Goal: Task Accomplishment & Management: Use online tool/utility

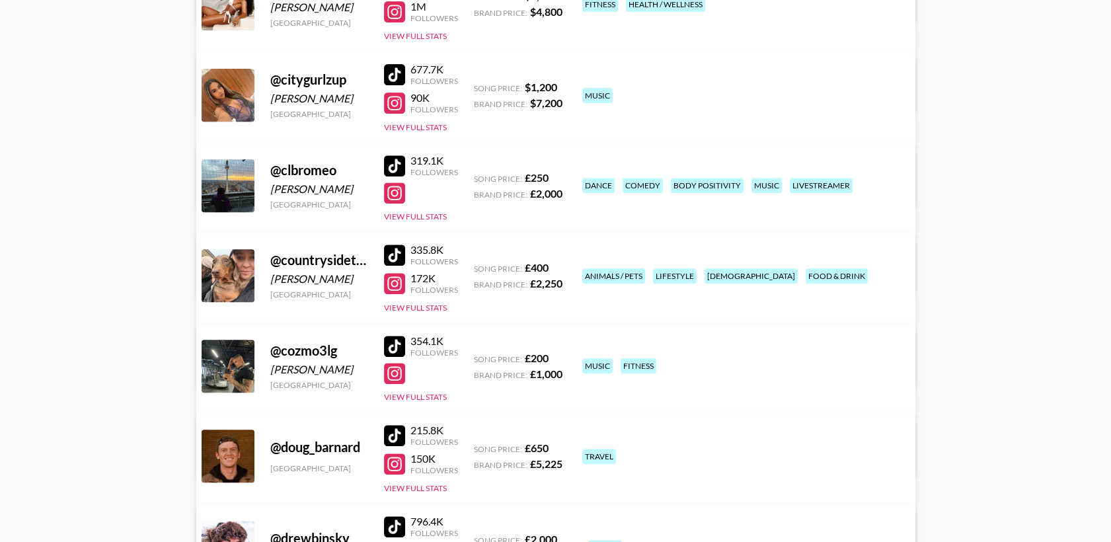
scroll to position [1248, 0]
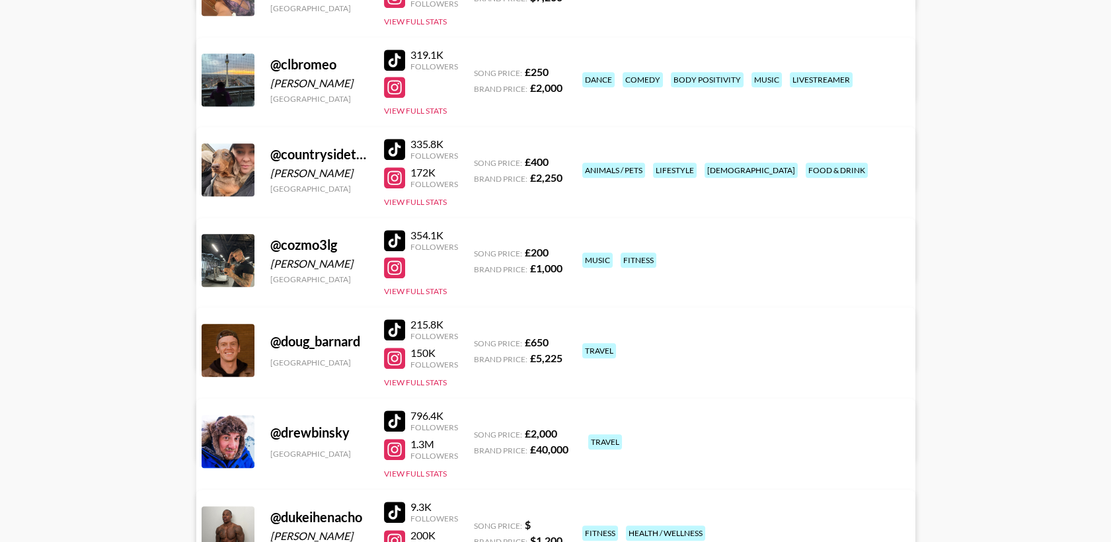
click at [391, 237] on div at bounding box center [394, 240] width 21 height 21
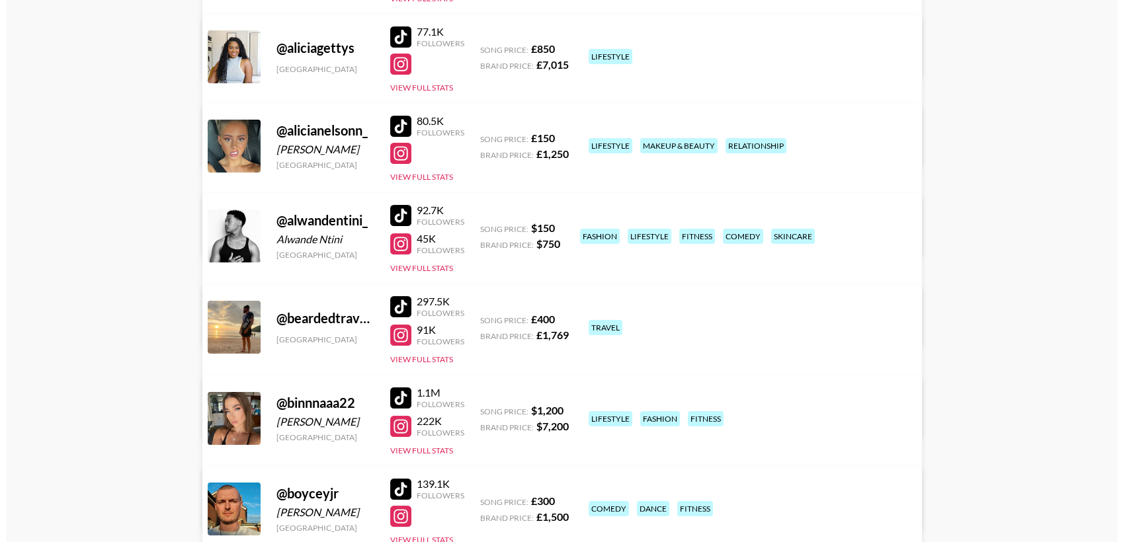
scroll to position [0, 0]
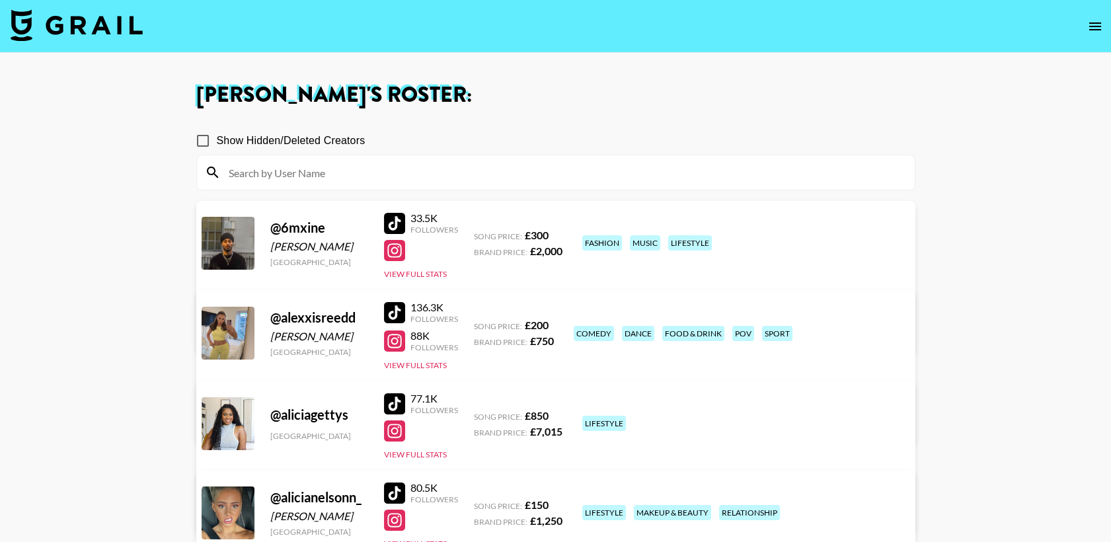
click at [85, 24] on img at bounding box center [77, 25] width 132 height 32
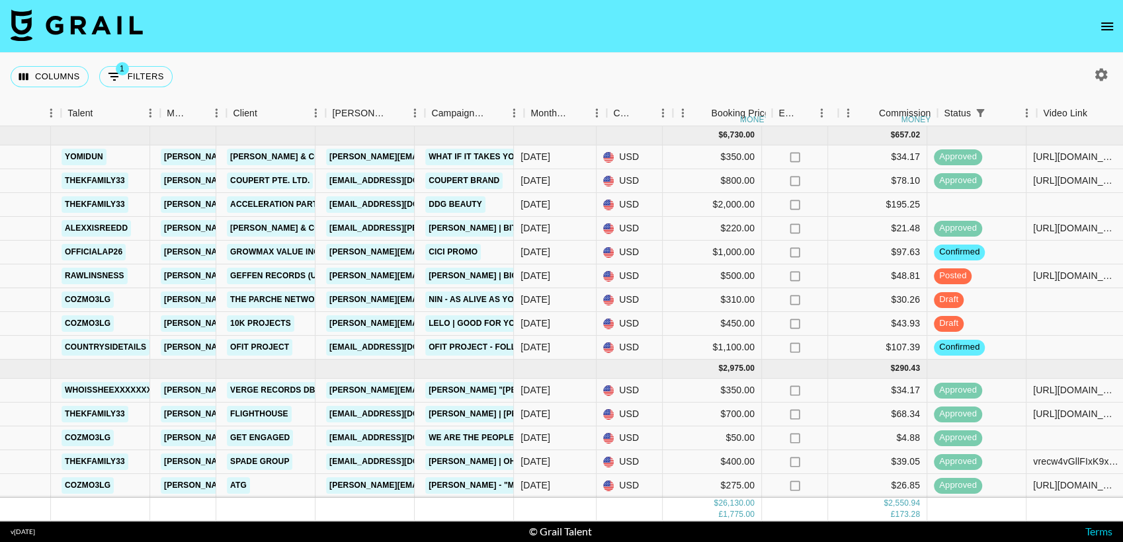
scroll to position [0, 243]
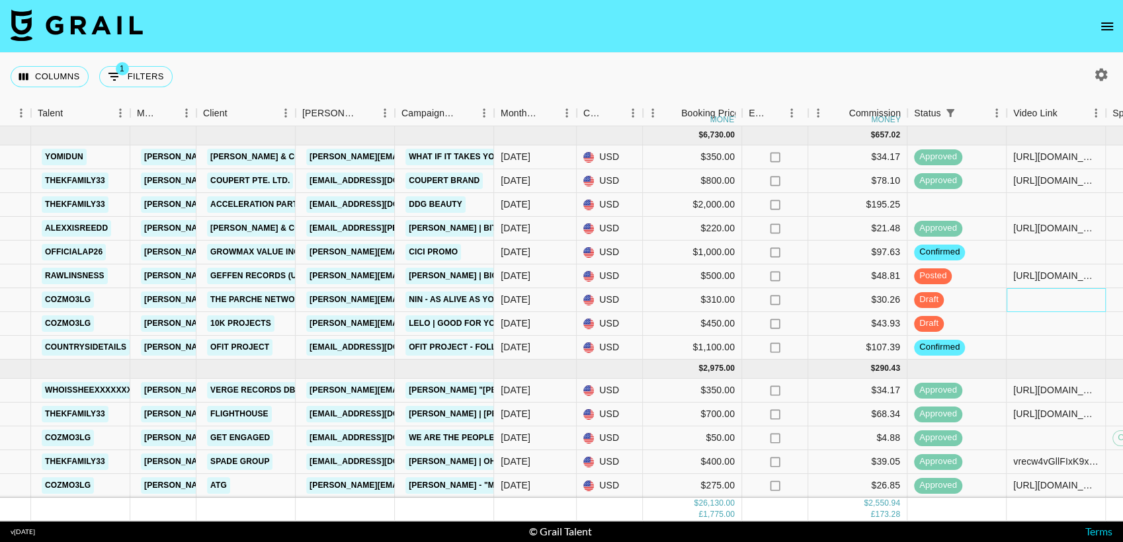
click at [1031, 305] on div at bounding box center [1055, 300] width 99 height 24
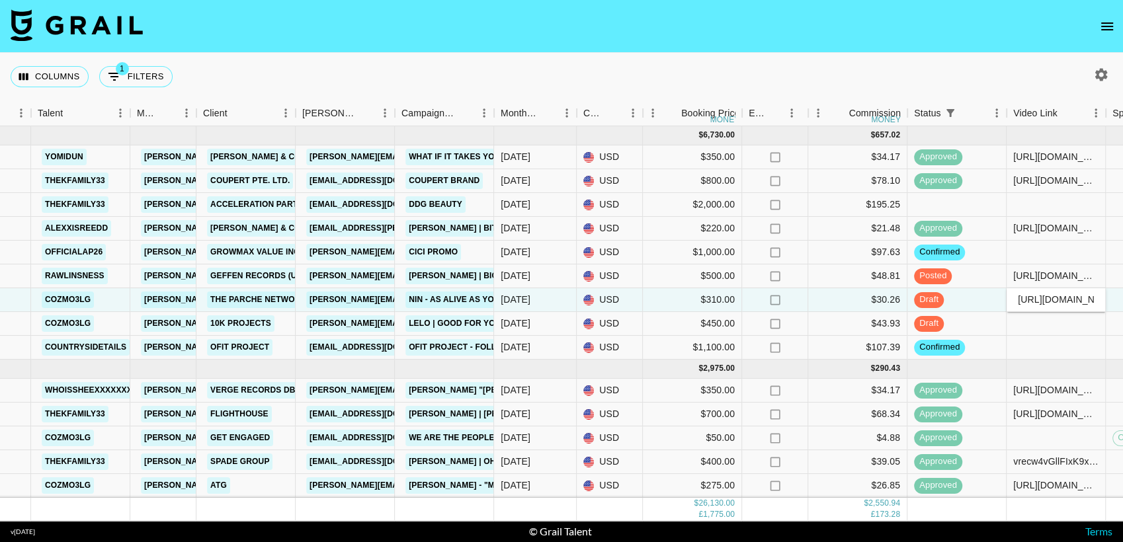
scroll to position [0, 513]
type input "[URL][DOMAIN_NAME]"
click at [990, 87] on div "Columns 1 Filters + Booking" at bounding box center [561, 77] width 1123 height 48
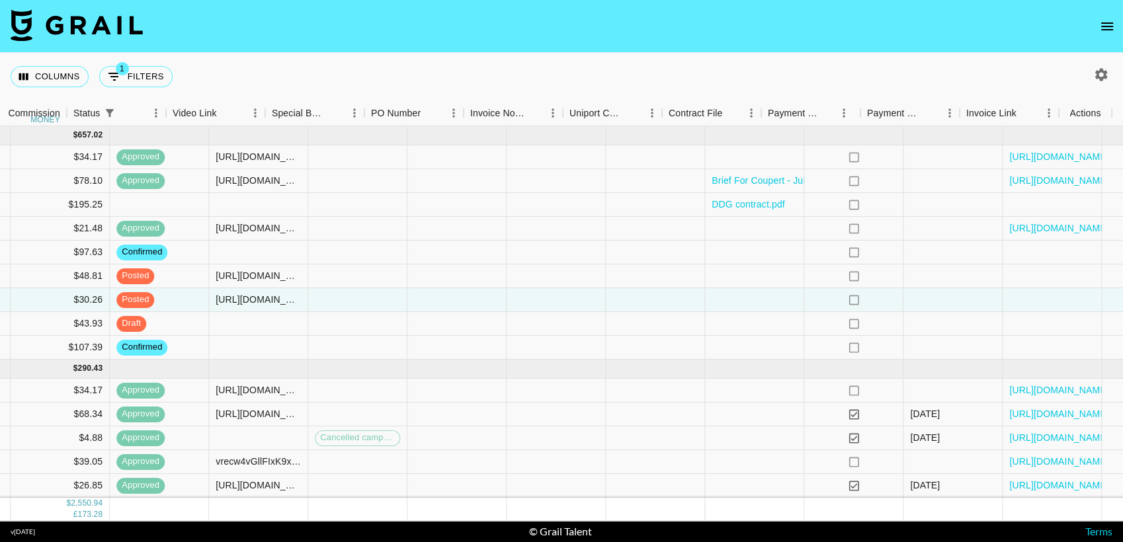
scroll to position [0, 1084]
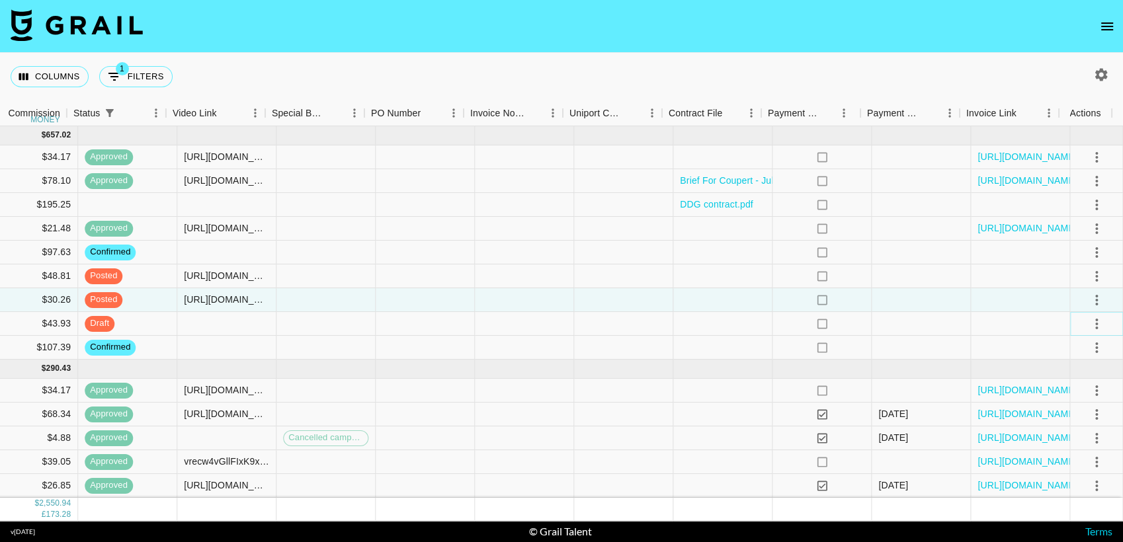
click at [1088, 328] on icon "select merge strategy" at bounding box center [1096, 324] width 16 height 16
click at [1054, 446] on div "Approve" at bounding box center [1068, 448] width 40 height 16
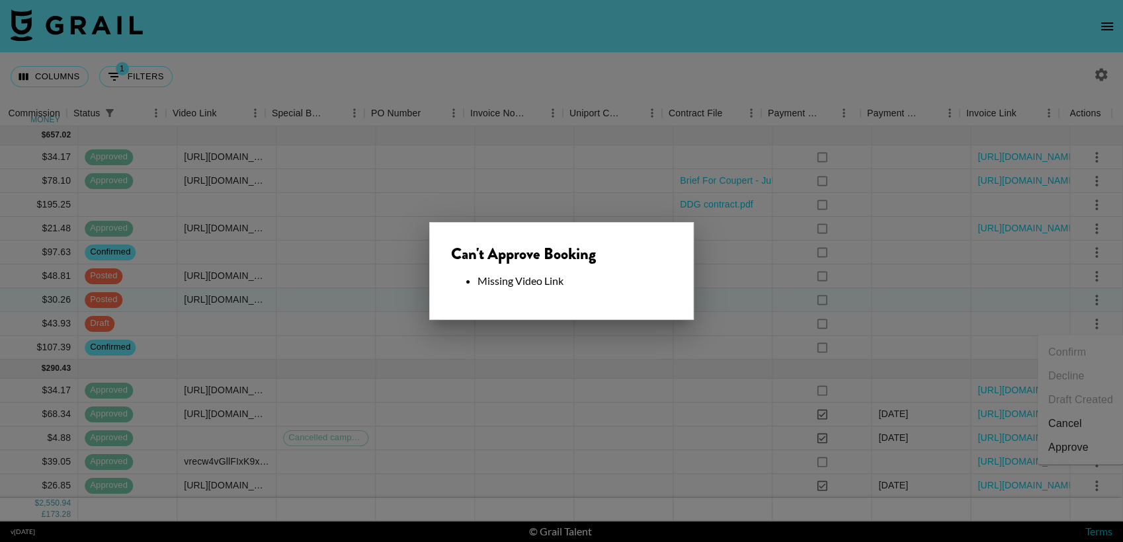
click at [533, 75] on div at bounding box center [561, 271] width 1123 height 542
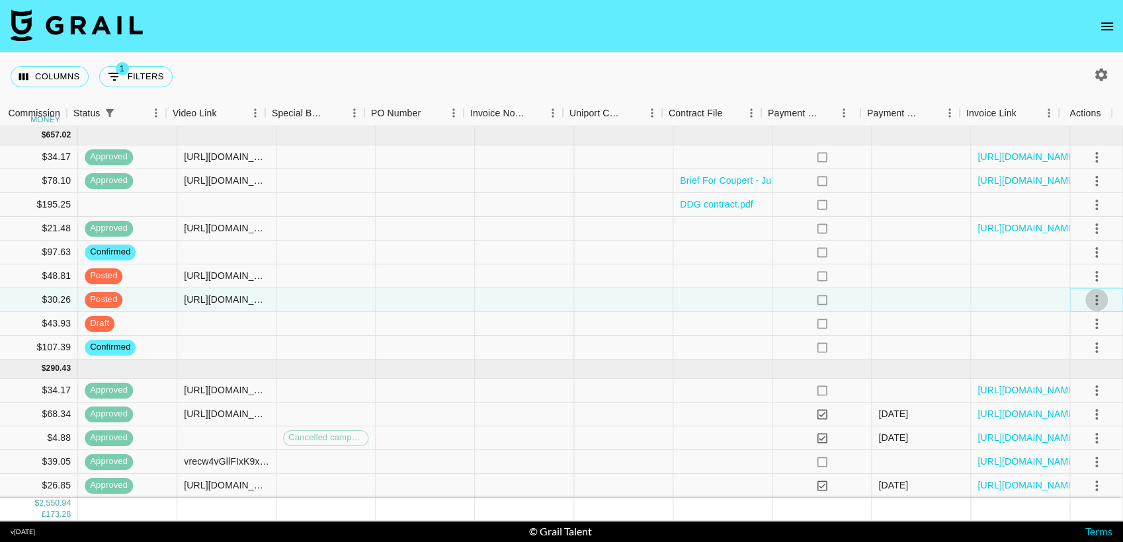
click at [1089, 301] on icon "select merge strategy" at bounding box center [1096, 300] width 16 height 16
click at [1070, 423] on div "Approve" at bounding box center [1068, 423] width 40 height 16
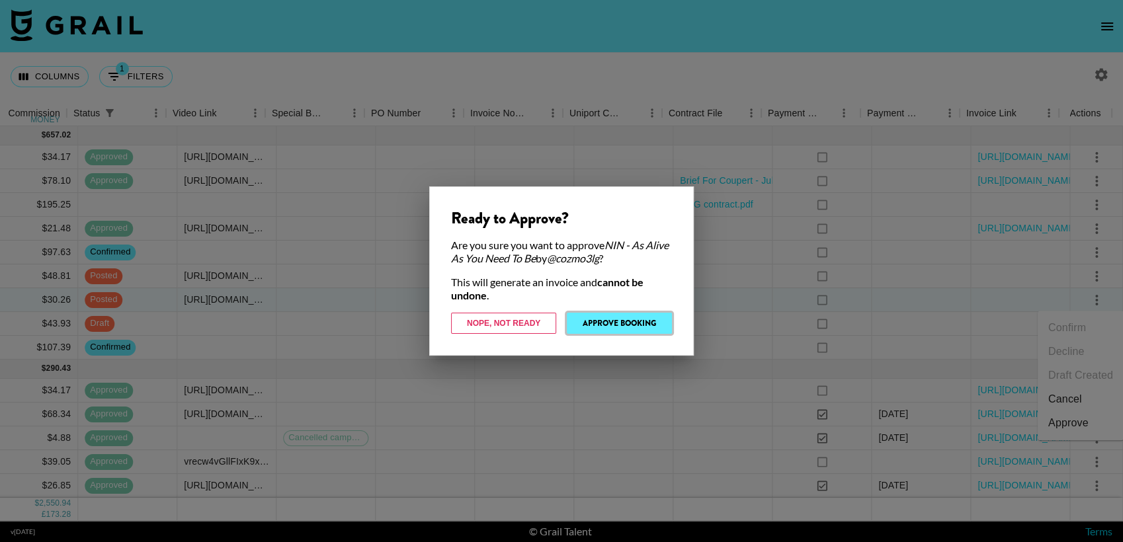
click at [635, 320] on button "Approve Booking" at bounding box center [619, 323] width 105 height 21
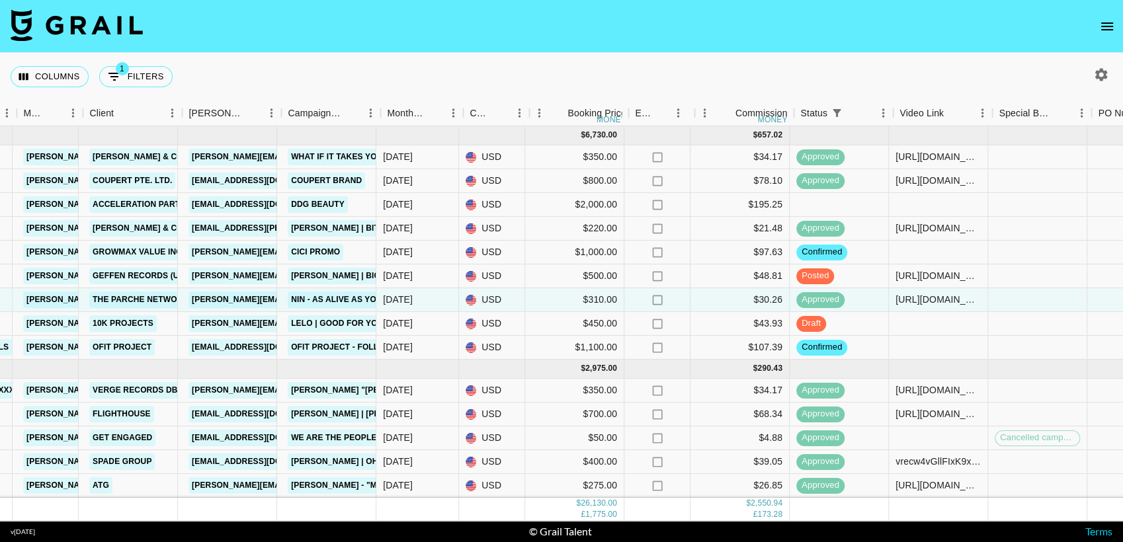
scroll to position [0, 0]
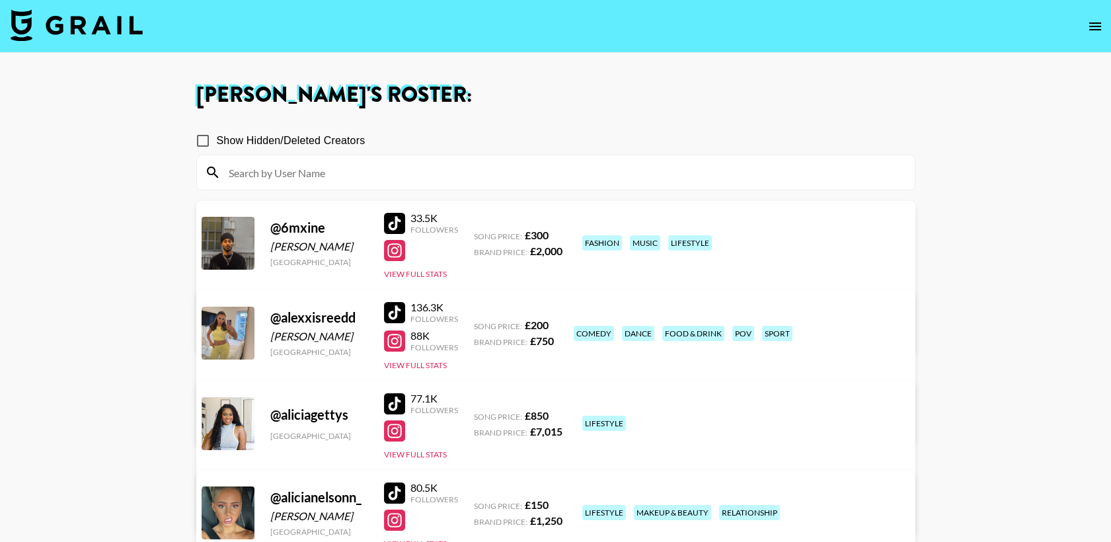
click at [85, 26] on img at bounding box center [77, 25] width 132 height 32
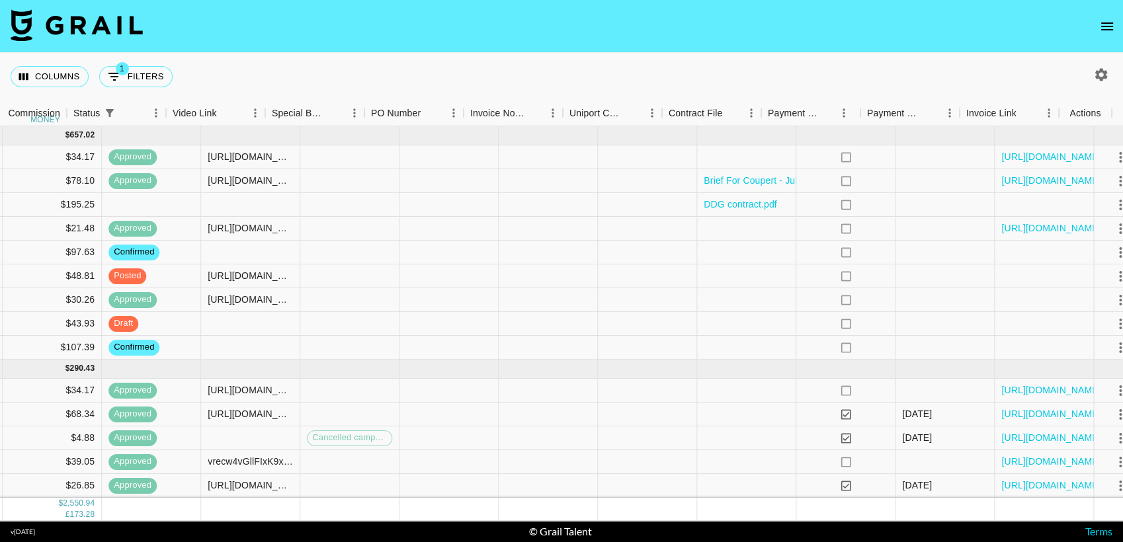
scroll to position [0, 1084]
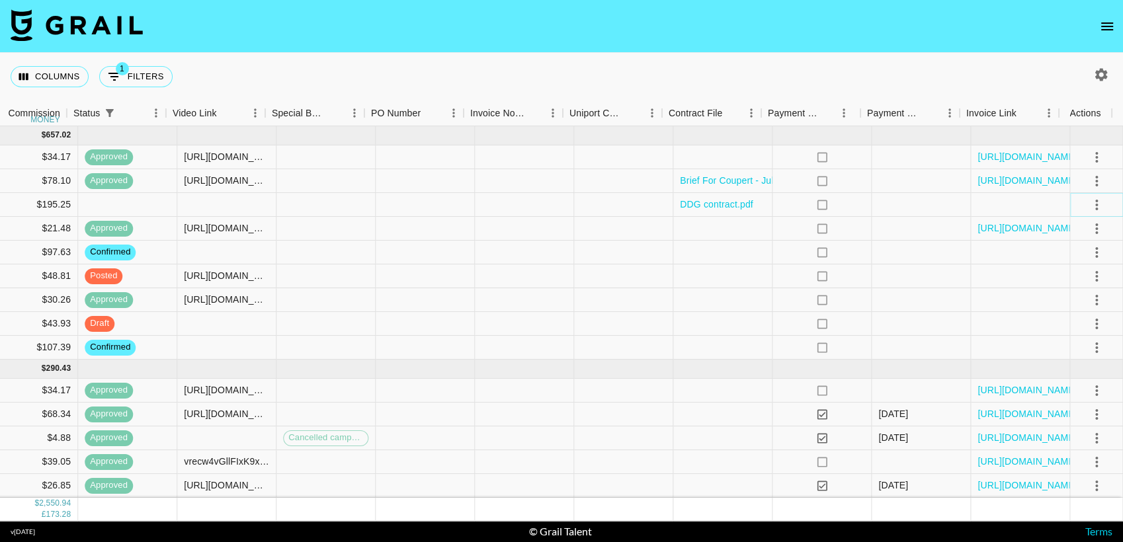
click at [1088, 207] on icon "select merge strategy" at bounding box center [1096, 205] width 16 height 16
click at [857, 64] on div "Columns 1 Filters + Booking" at bounding box center [561, 77] width 1123 height 48
click at [1095, 205] on icon "select merge strategy" at bounding box center [1096, 205] width 3 height 11
click at [1061, 235] on li "Confirm" at bounding box center [1080, 233] width 86 height 24
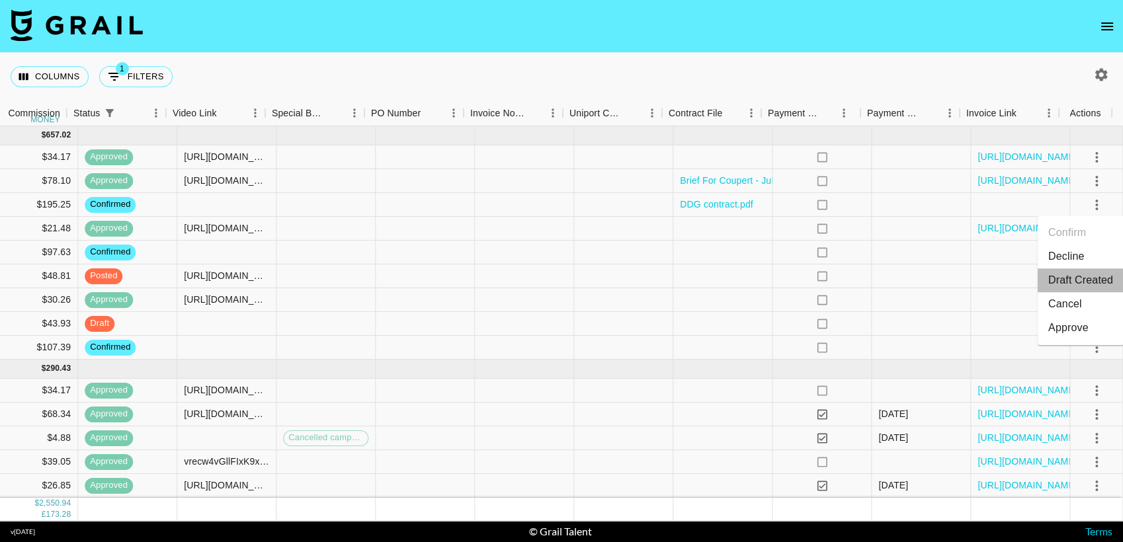
click at [1067, 283] on li "Draft Created" at bounding box center [1080, 280] width 86 height 24
click at [807, 70] on div "Columns 1 Filters + Booking" at bounding box center [561, 77] width 1123 height 48
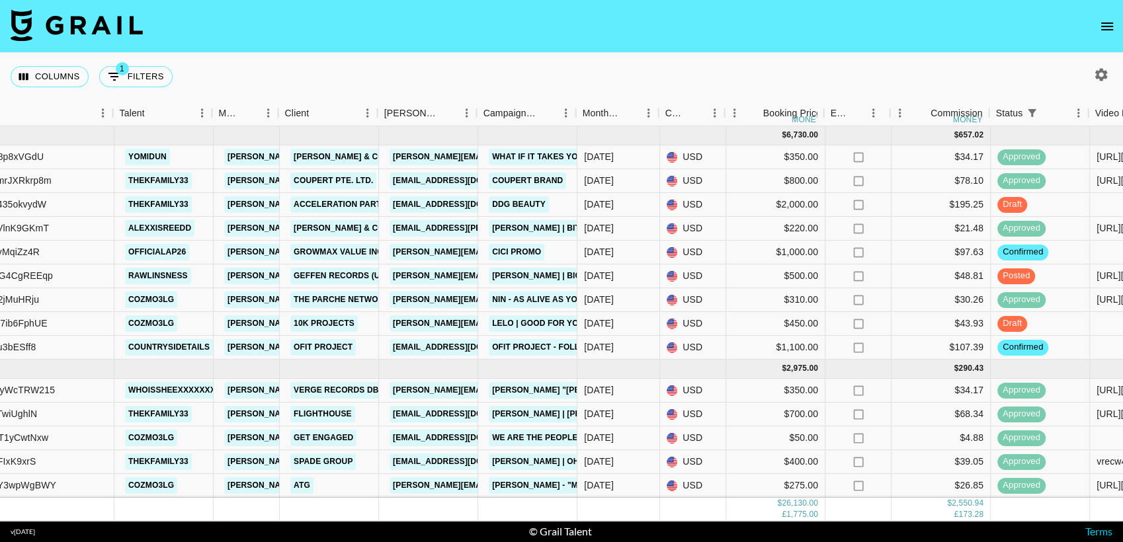
scroll to position [0, 161]
drag, startPoint x: 338, startPoint y: 511, endPoint x: 366, endPoint y: 56, distance: 456.3
click at [366, 56] on div "Columns 1 Filters + Booking" at bounding box center [561, 77] width 1123 height 48
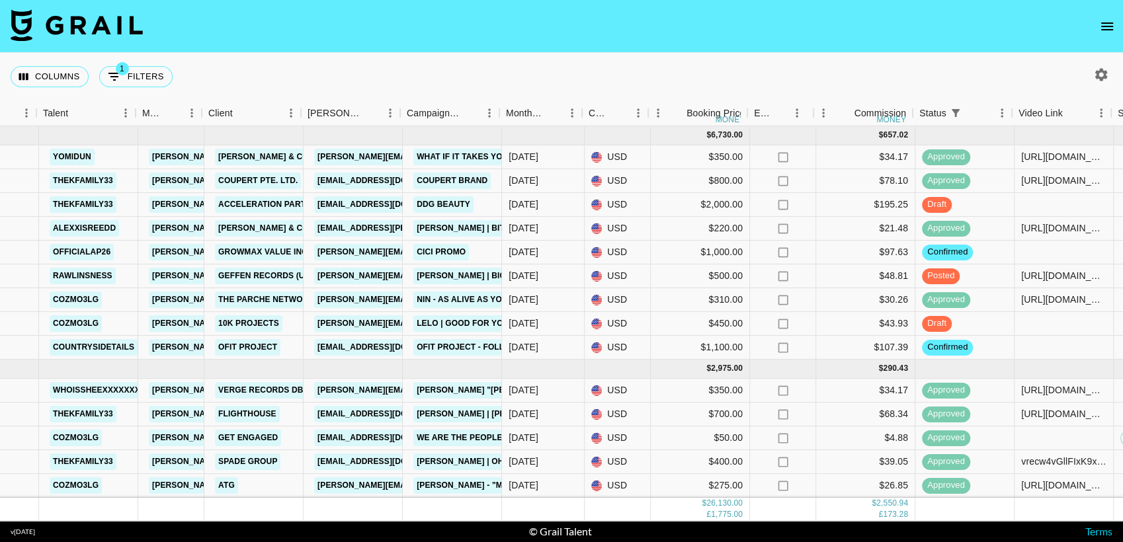
scroll to position [0, 239]
